Goal: Task Accomplishment & Management: Manage account settings

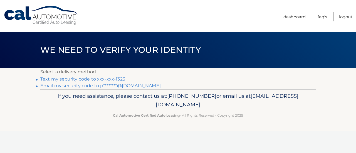
click at [106, 77] on link "Text my security code to xxx-xxx-1323" at bounding box center [82, 79] width 85 height 5
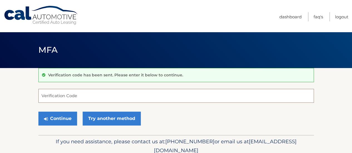
click at [100, 93] on input "Verification Code" at bounding box center [176, 96] width 276 height 14
type input "034202"
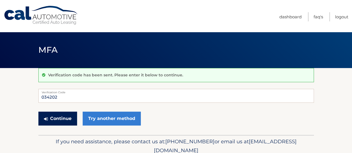
click at [59, 118] on button "Continue" at bounding box center [57, 119] width 39 height 14
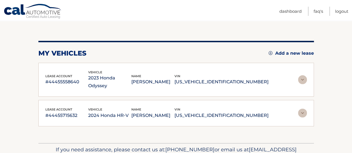
scroll to position [53, 0]
click at [305, 75] on img at bounding box center [302, 79] width 9 height 9
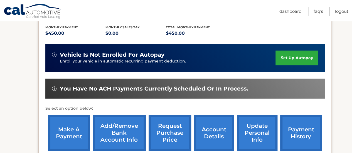
scroll to position [121, 0]
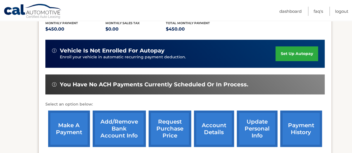
click at [70, 121] on link "make a payment" at bounding box center [69, 129] width 42 height 36
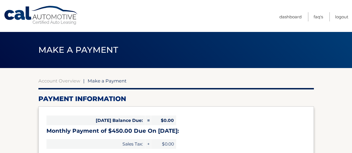
select select "NDU4Mjc5N2YtZWQ3MC00N2VjLTg1YTctMDU3NjFkZWM0MGM0"
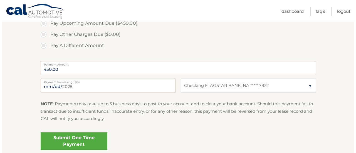
scroll to position [202, 0]
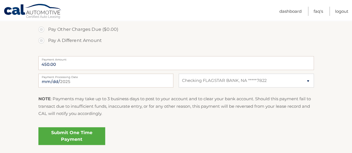
click at [86, 133] on link "Submit One Time Payment" at bounding box center [71, 137] width 67 height 18
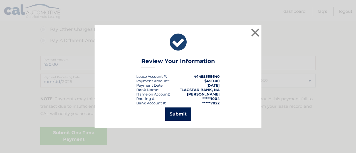
click at [174, 112] on button "Submit" at bounding box center [178, 114] width 26 height 13
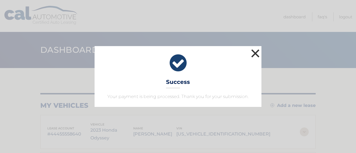
click at [256, 57] on button "×" at bounding box center [255, 53] width 11 height 11
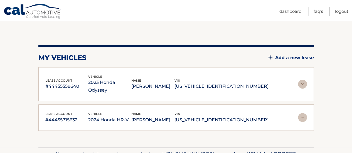
scroll to position [50, 0]
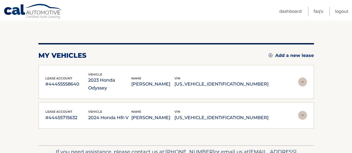
click at [301, 111] on img at bounding box center [302, 115] width 9 height 9
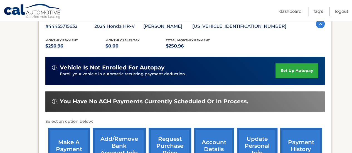
scroll to position [137, 0]
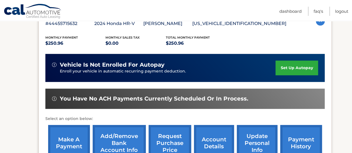
click at [76, 143] on link "make a payment" at bounding box center [69, 143] width 42 height 36
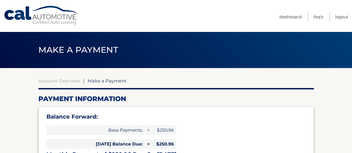
select select "YWU3YmM0ZjItOTU2My00ZjBkLTg5MjItYjhlNjYwZjBmZTg5"
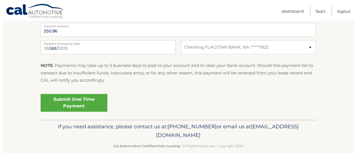
scroll to position [268, 0]
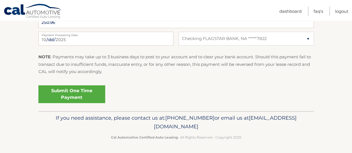
click at [89, 100] on link "Submit One Time Payment" at bounding box center [71, 94] width 67 height 18
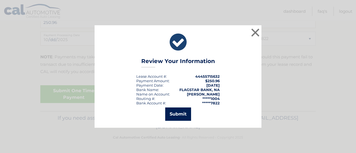
click at [178, 114] on button "Submit" at bounding box center [178, 114] width 26 height 13
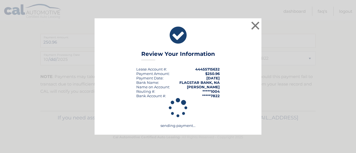
scroll to position [248, 0]
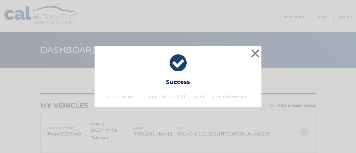
click at [285, 97] on div "× Success Your payment is being processed. Thank you for your submission." at bounding box center [178, 76] width 352 height 61
click at [285, 97] on div "my vehicles Add a new lease lease account #44455558640 vehicle 2023 Honda Odyss…" at bounding box center [178, 136] width 276 height 86
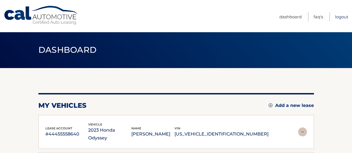
click at [340, 19] on link "Logout" at bounding box center [341, 16] width 13 height 9
